Goal: Find specific fact: Find specific fact

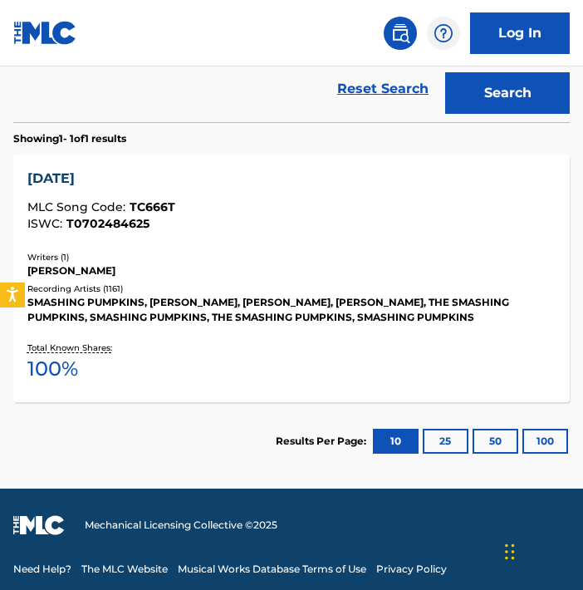
scroll to position [504, 0]
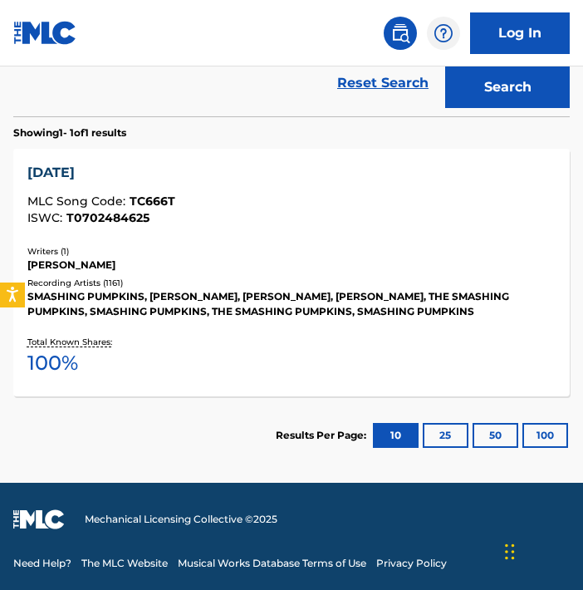
click at [313, 295] on div "SMASHING PUMPKINS, [PERSON_NAME], [PERSON_NAME], [PERSON_NAME], THE SMASHING PU…" at bounding box center [291, 304] width 529 height 30
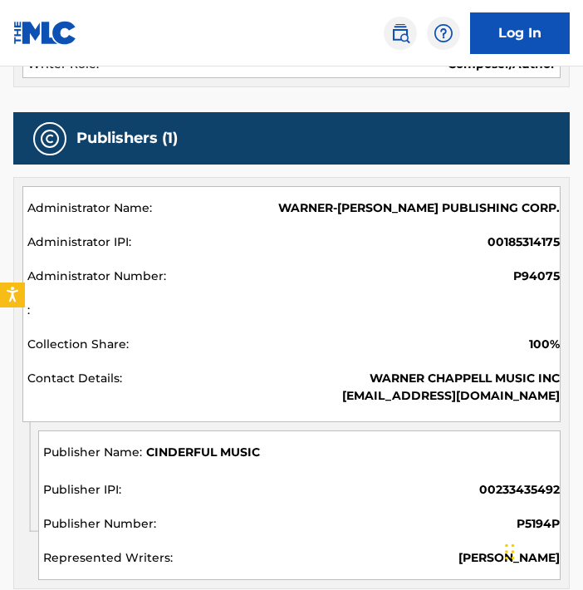
scroll to position [650, 0]
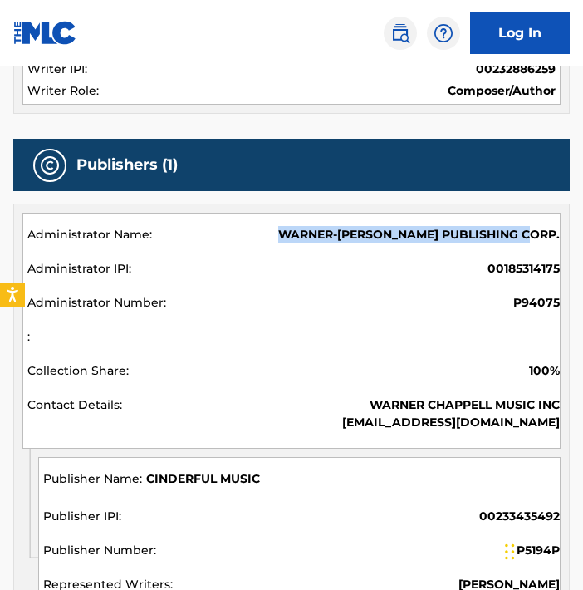
drag, startPoint x: 305, startPoint y: 231, endPoint x: 562, endPoint y: 232, distance: 257.5
click at [562, 232] on div "Administrator Name Administrator IPI Administrator Number Collection Share Cont…" at bounding box center [291, 326] width 555 height 244
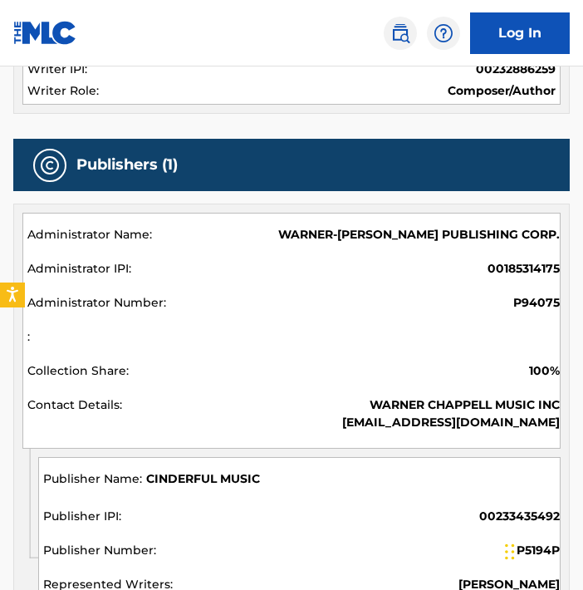
click at [381, 302] on div "P94075" at bounding box center [293, 305] width 532 height 22
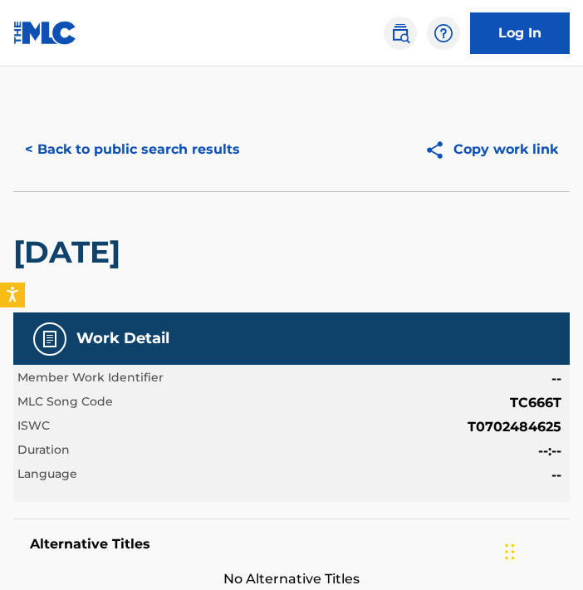
scroll to position [0, 0]
